Goal: Navigation & Orientation: Find specific page/section

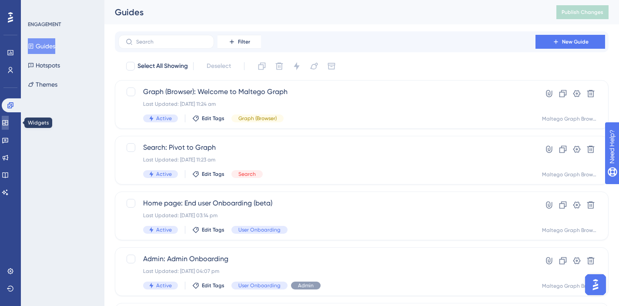
click at [9, 120] on icon at bounding box center [5, 122] width 7 height 7
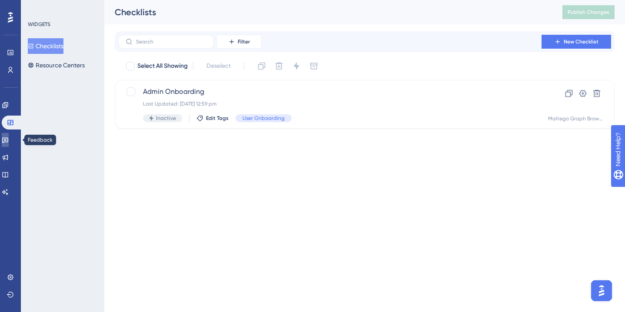
click at [6, 136] on link at bounding box center [5, 140] width 7 height 14
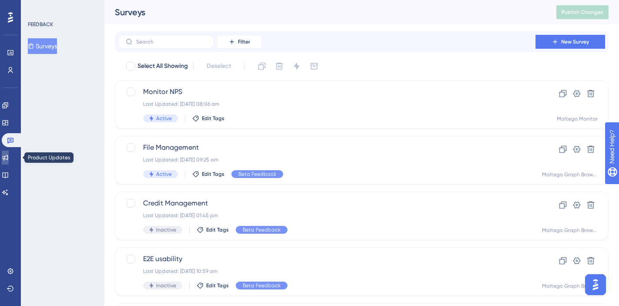
click at [9, 159] on icon at bounding box center [5, 157] width 7 height 7
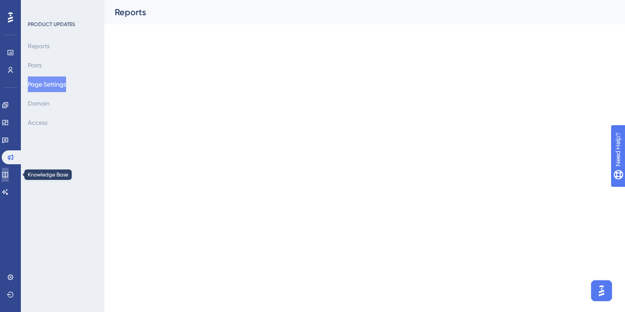
click at [7, 181] on link at bounding box center [5, 175] width 7 height 14
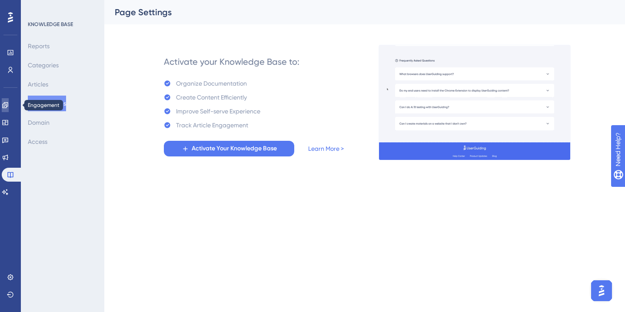
click at [9, 111] on link at bounding box center [5, 105] width 7 height 14
